Goal: Task Accomplishment & Management: Manage account settings

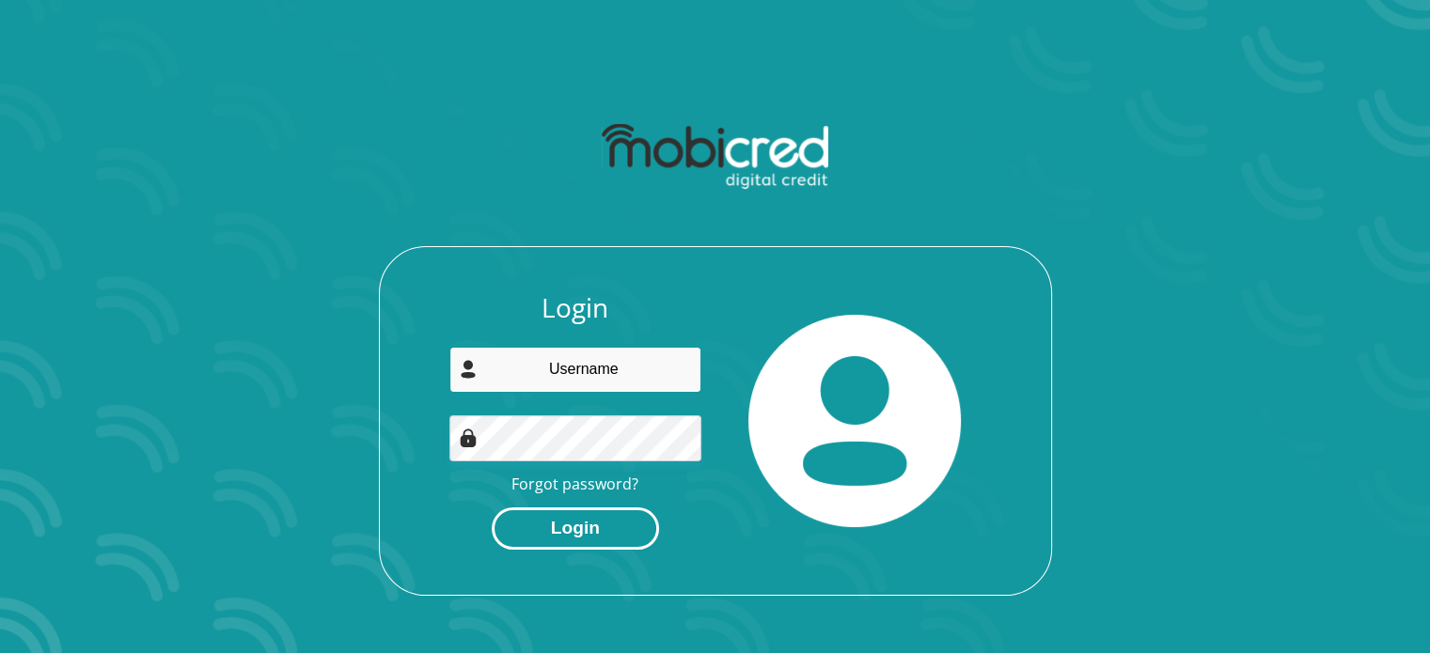
type input "[EMAIL_ADDRESS][DOMAIN_NAME]"
click at [574, 522] on button "Login" at bounding box center [575, 529] width 167 height 42
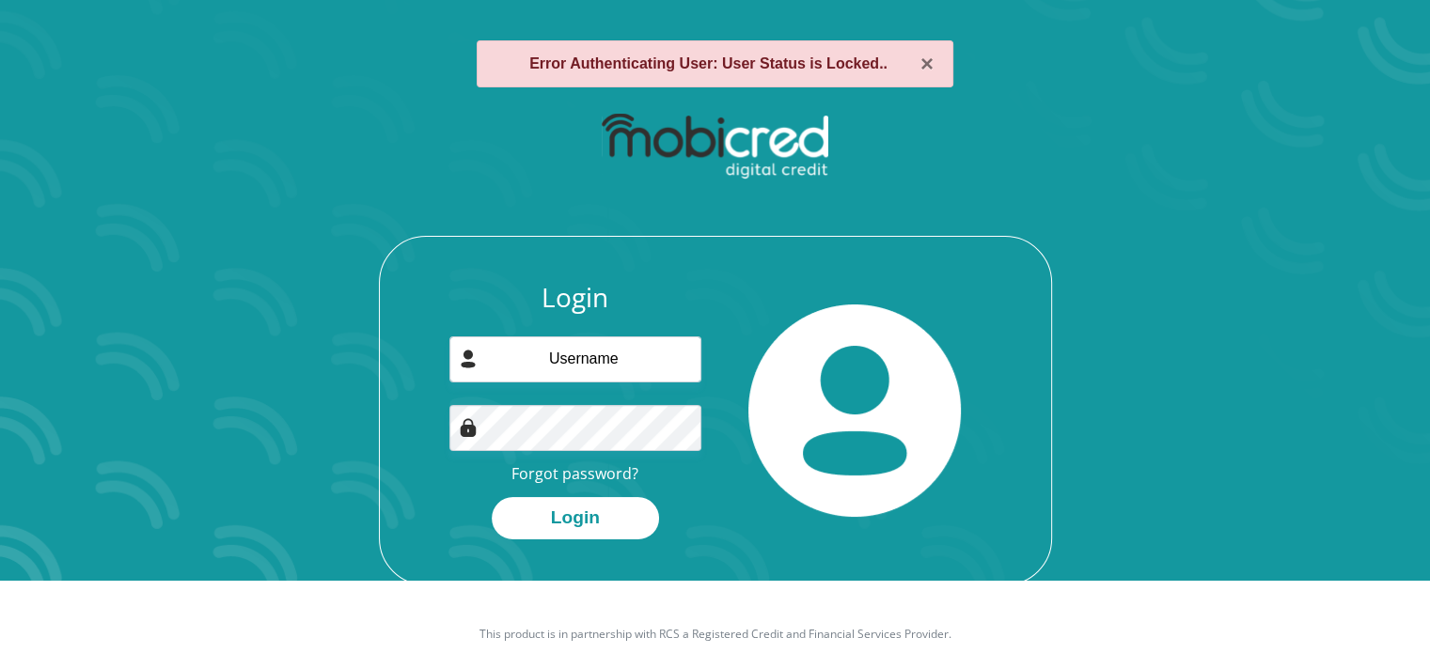
scroll to position [107, 0]
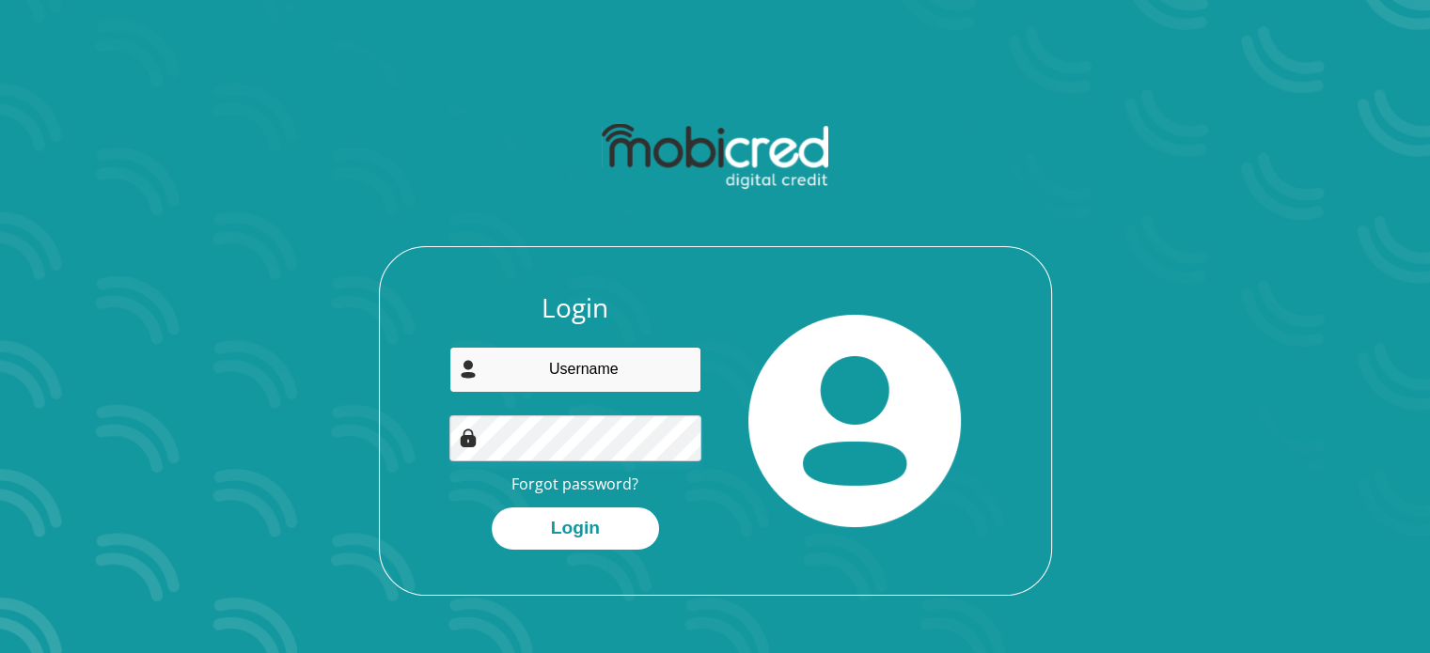
type input "[EMAIL_ADDRESS][DOMAIN_NAME]"
click at [410, 479] on div "Login [EMAIL_ADDRESS][DOMAIN_NAME] Forgot password? Login" at bounding box center [715, 443] width 671 height 303
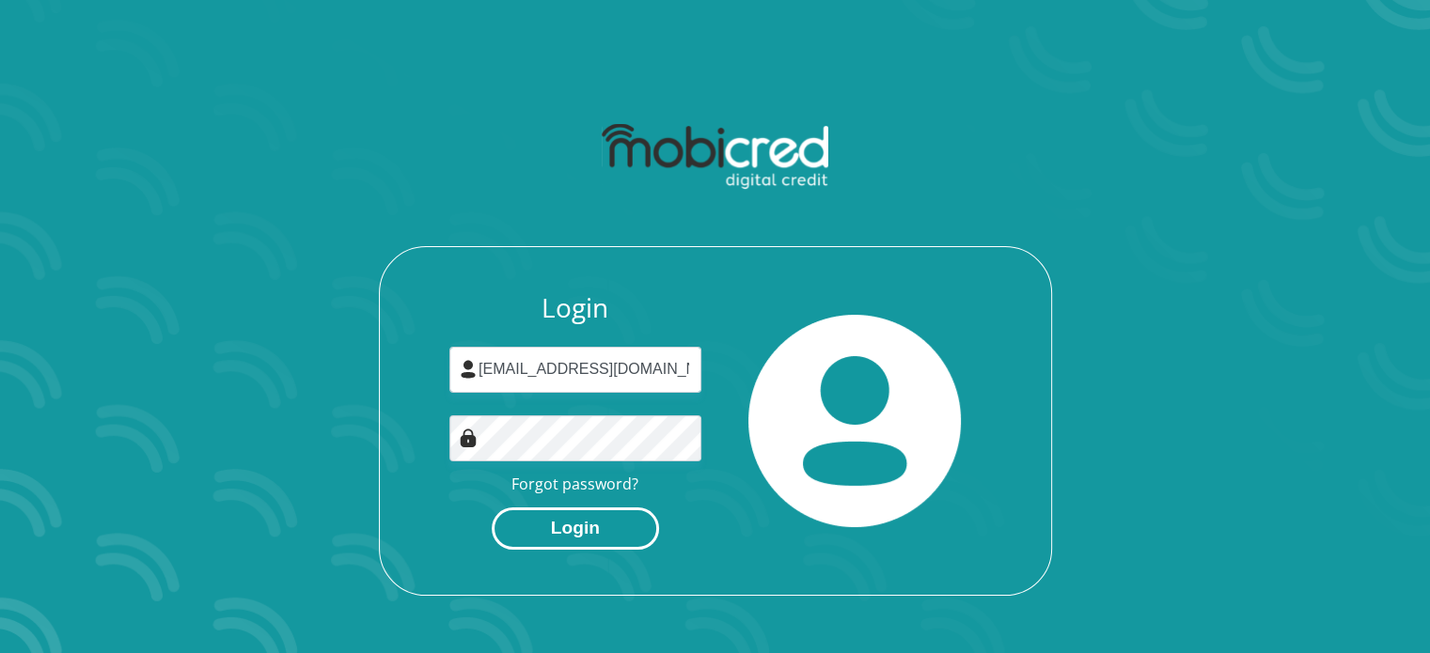
click at [529, 525] on button "Login" at bounding box center [575, 529] width 167 height 42
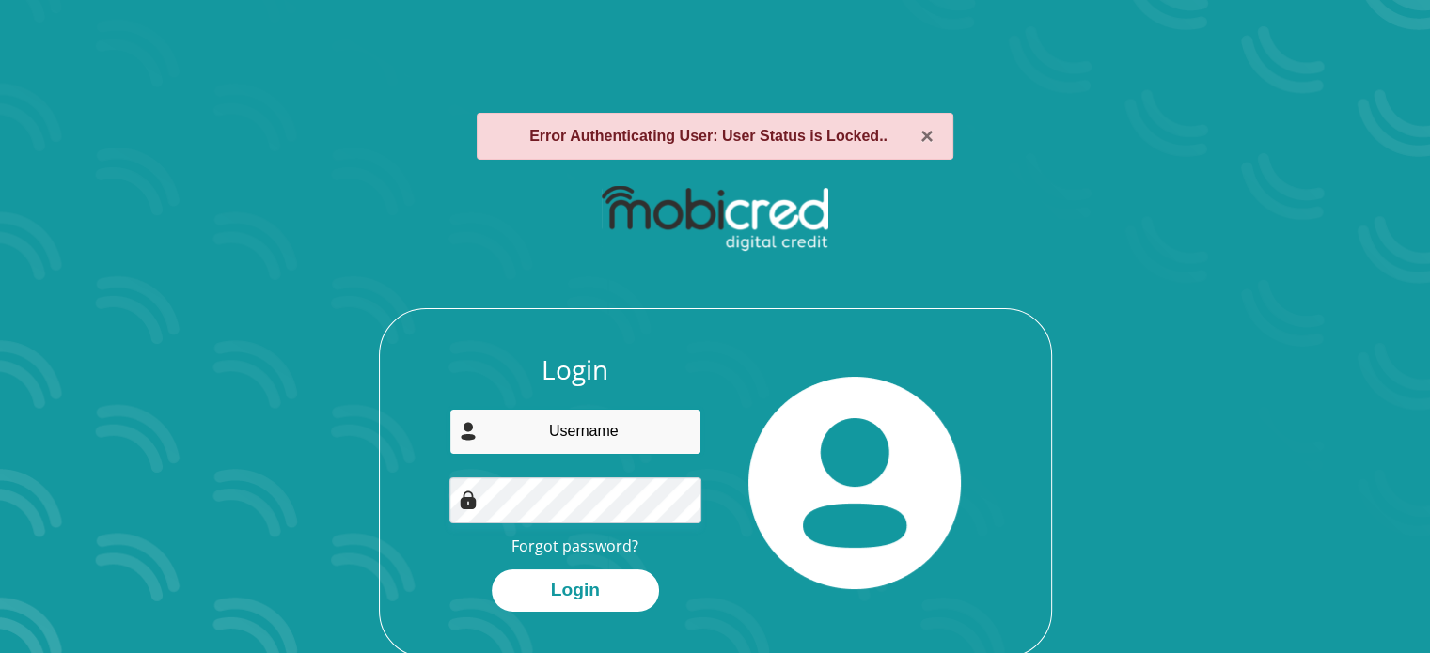
type input "[EMAIL_ADDRESS][DOMAIN_NAME]"
drag, startPoint x: 525, startPoint y: 130, endPoint x: 922, endPoint y: 98, distance: 398.9
click at [922, 98] on div "× Error Authenticating User: User Status is Locked.. Login [EMAIL_ADDRESS][DOMA…" at bounding box center [716, 385] width 1072 height 635
click at [876, 117] on div "× Error Authenticating User: User Status is Locked.." at bounding box center [715, 136] width 477 height 47
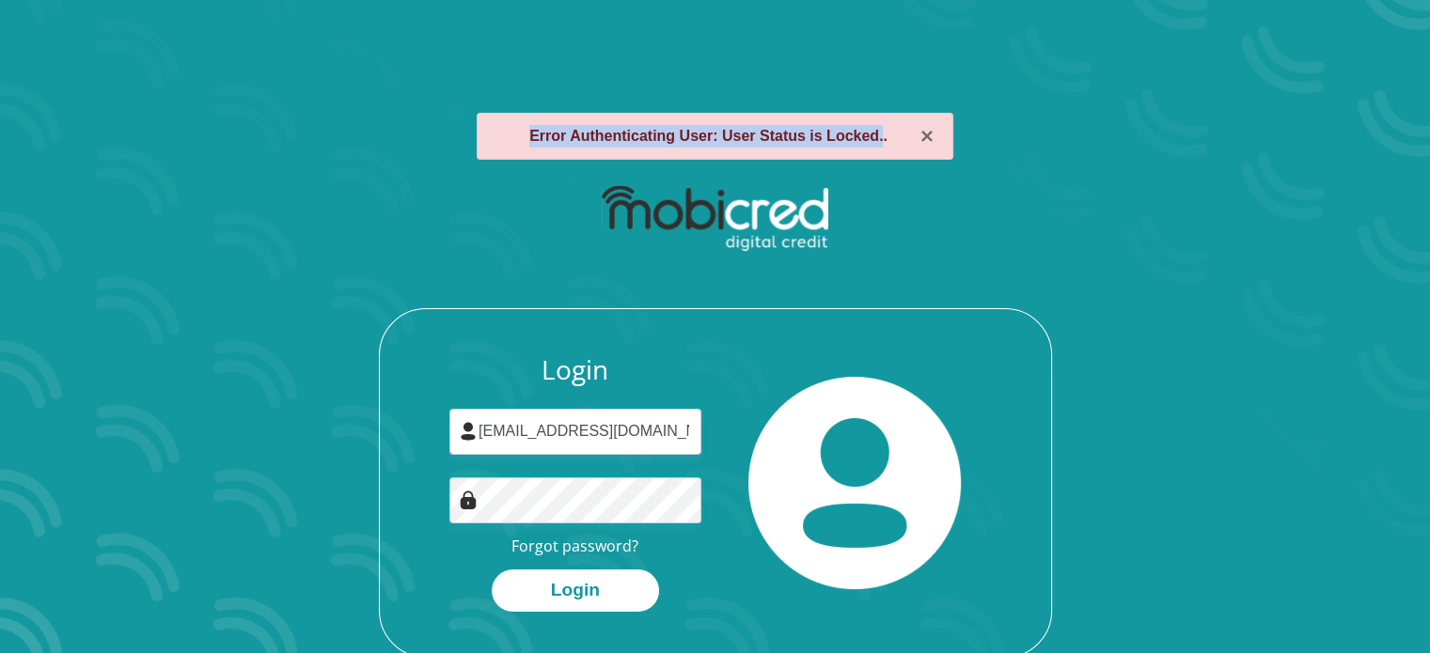
drag, startPoint x: 875, startPoint y: 127, endPoint x: 485, endPoint y: 133, distance: 390.2
click at [485, 133] on div "× Error Authenticating User: User Status is Locked.." at bounding box center [715, 136] width 477 height 47
copy strong "Error Authenticating User: User Status is Locked."
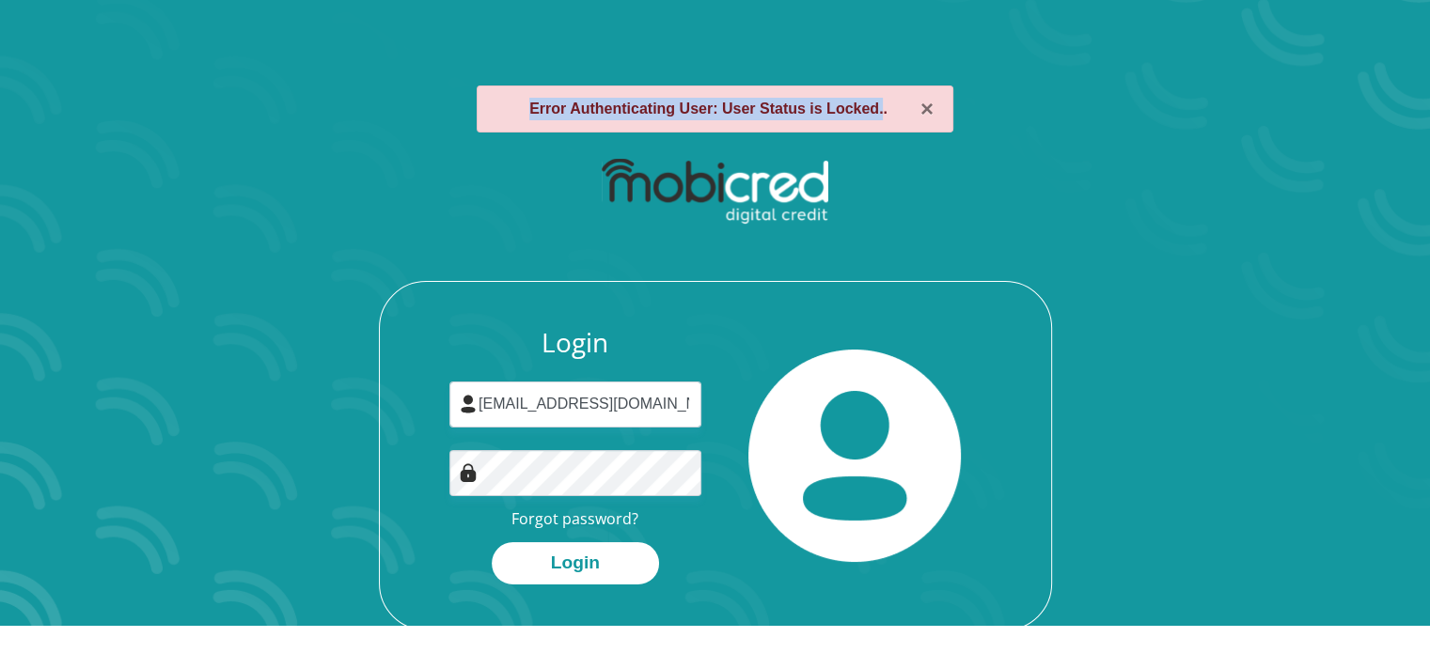
scroll to position [107, 0]
